Goal: Task Accomplishment & Management: Manage account settings

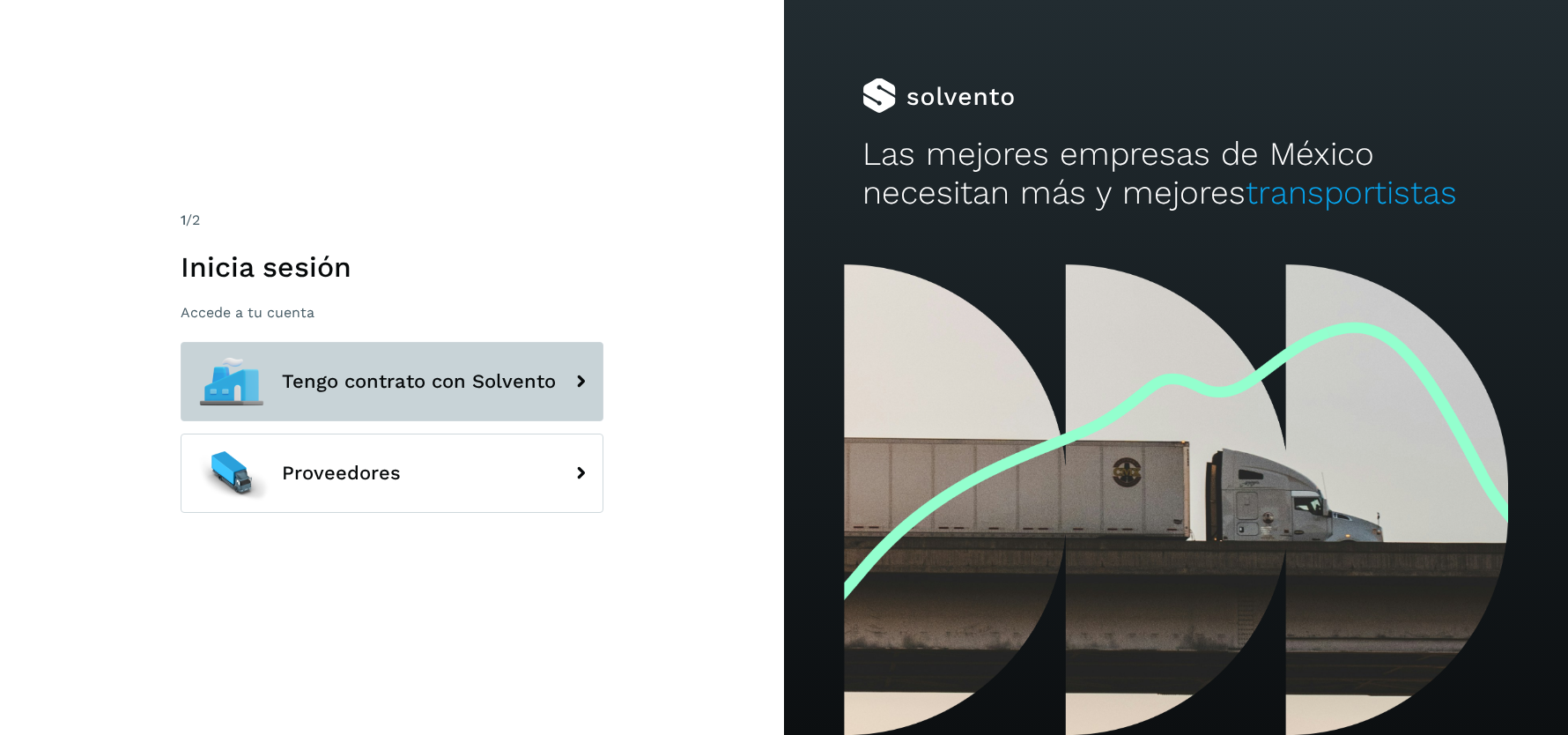
click at [384, 386] on span "Tengo contrato con Solvento" at bounding box center [419, 382] width 274 height 21
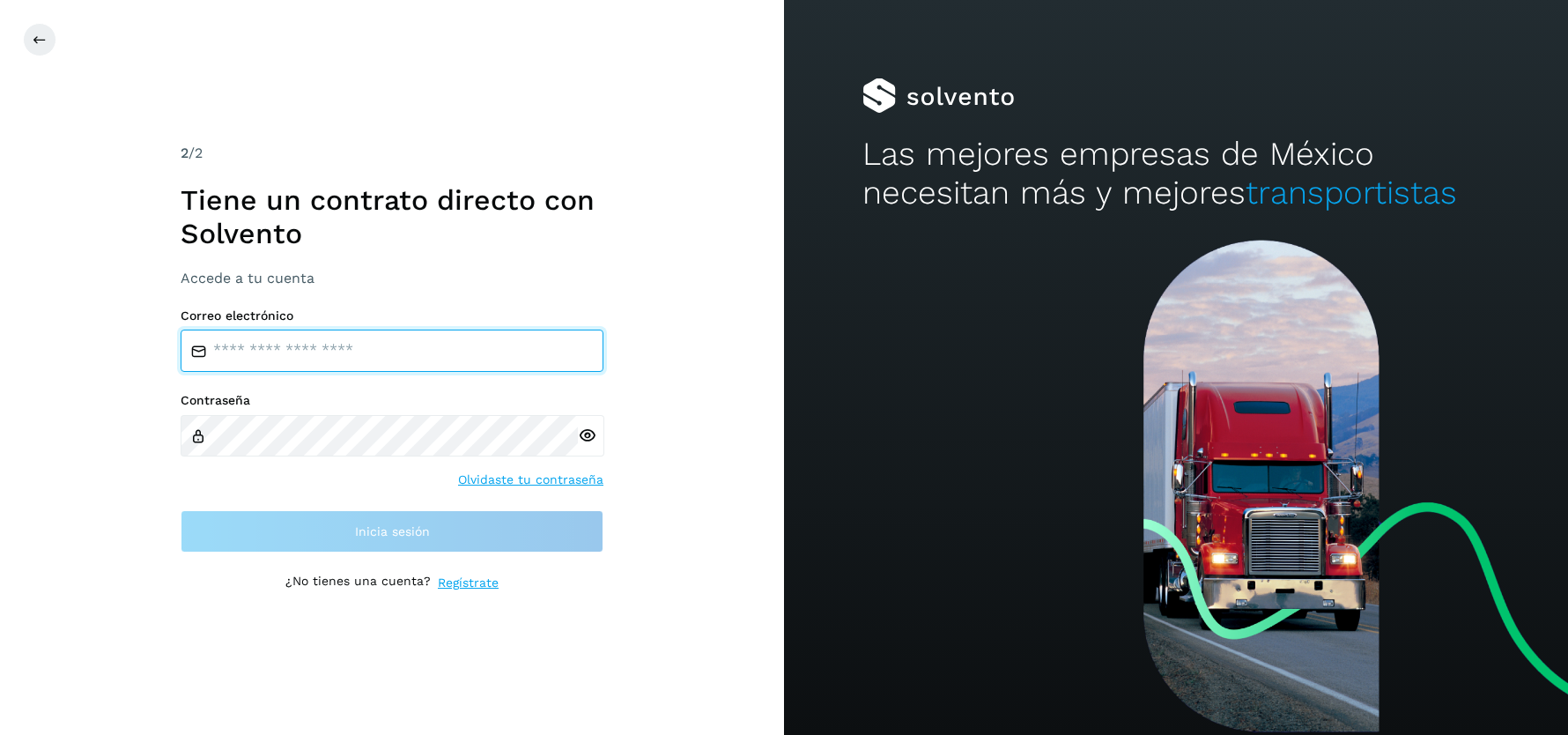
click at [401, 350] on input "email" at bounding box center [391, 350] width 423 height 42
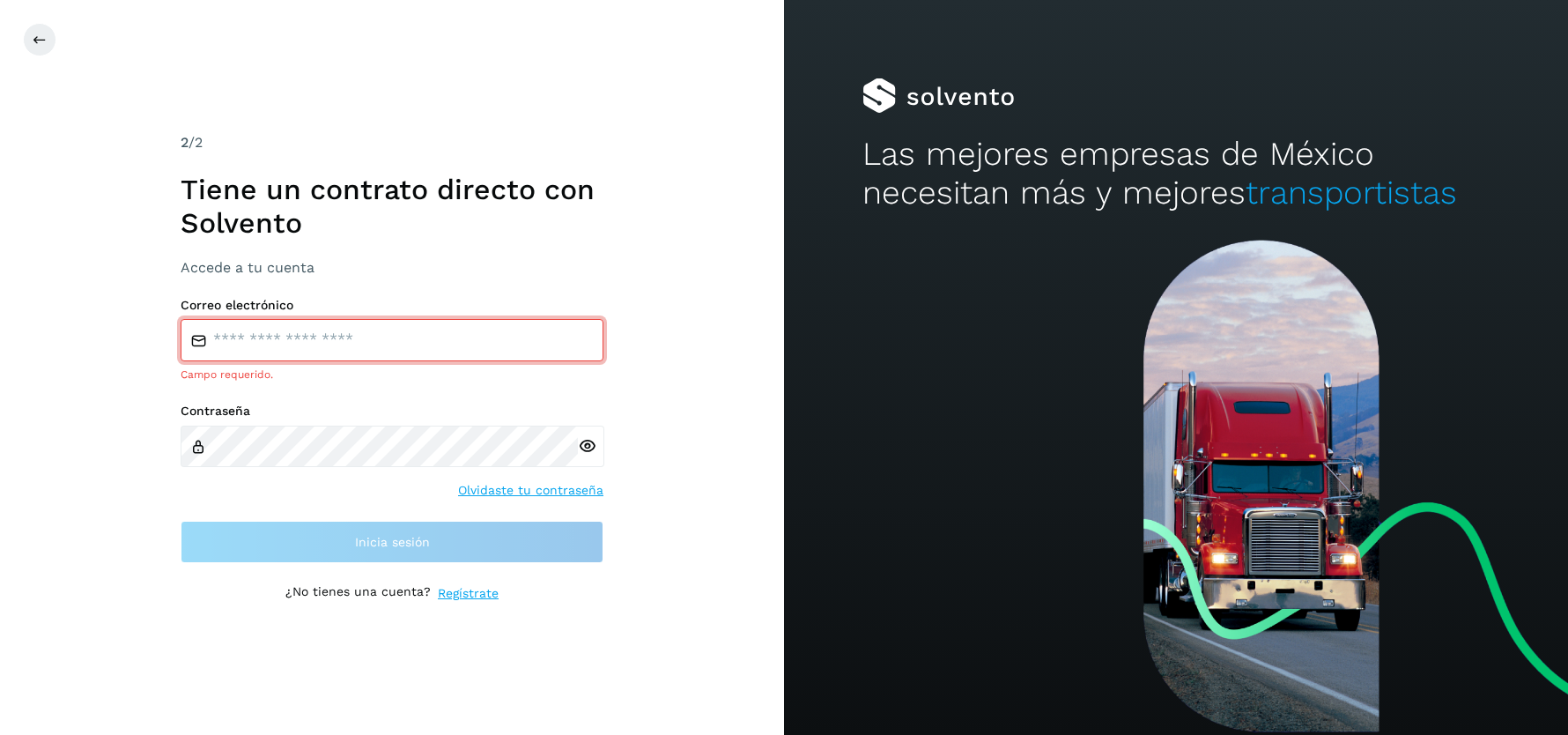
type input "**********"
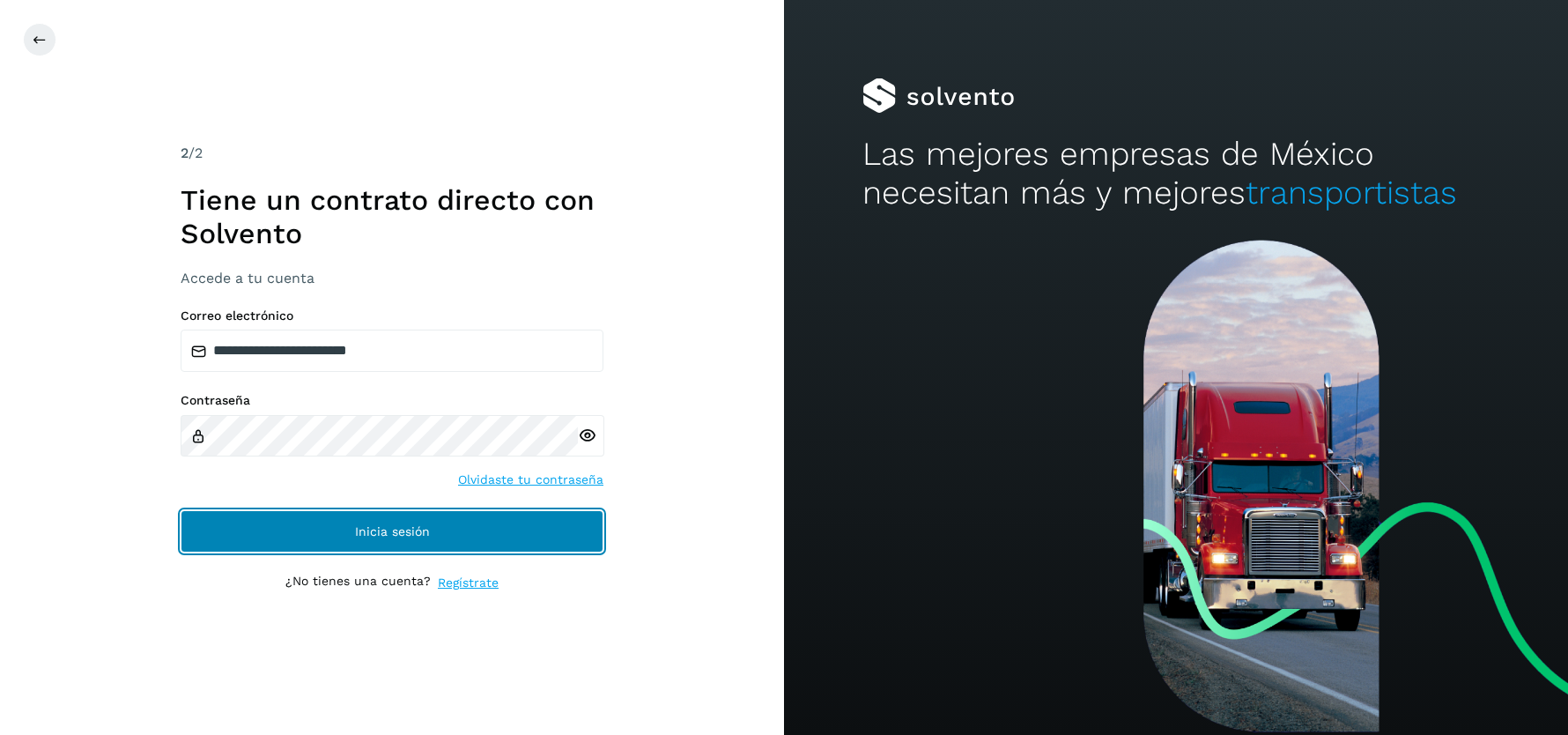
click at [419, 533] on span "Inicia sesión" at bounding box center [392, 531] width 75 height 12
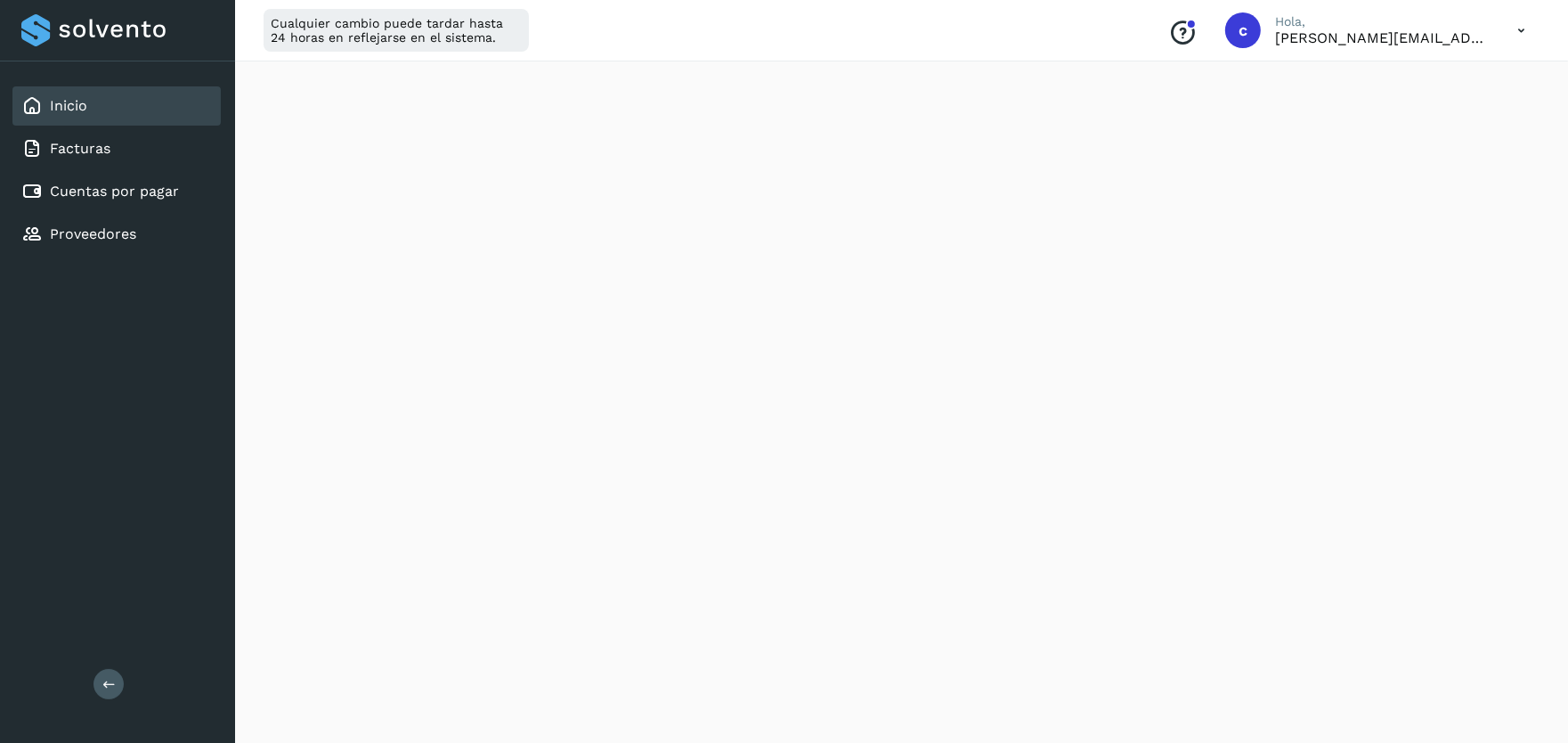
scroll to position [230, 0]
click at [1067, 30] on div "Cualquier cambio puede tardar hasta 24 horas en reflejarse en el sistema. Conoc…" at bounding box center [901, 30] width 1333 height 61
